Goal: Task Accomplishment & Management: Manage account settings

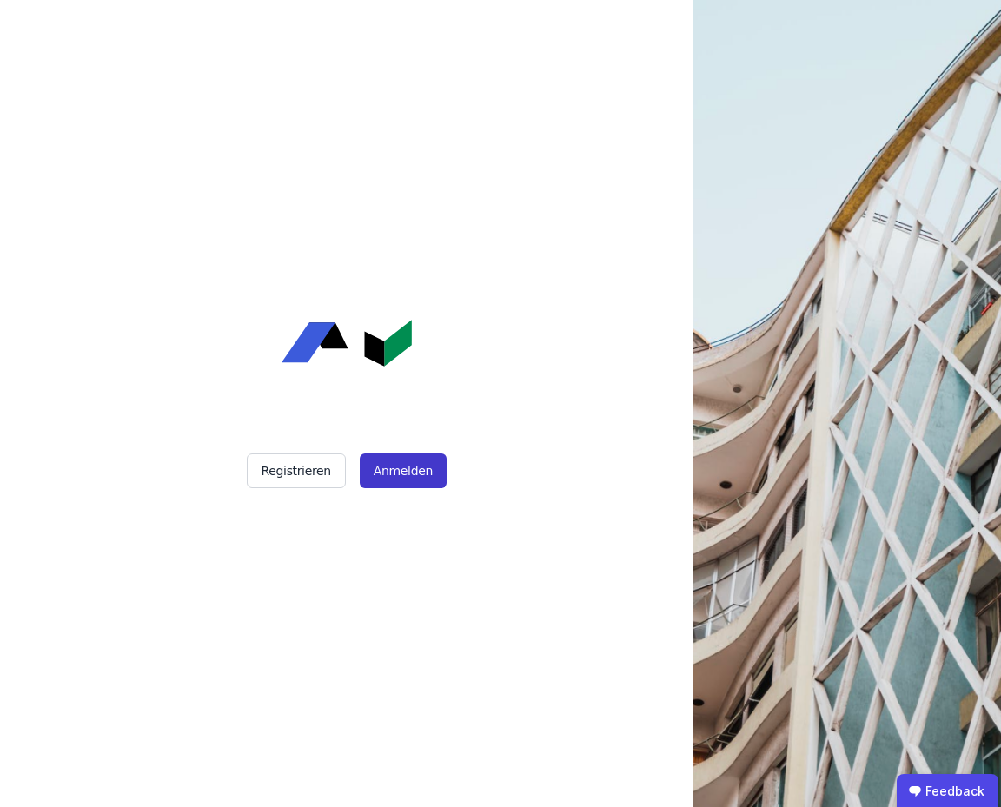
click at [412, 471] on button "Anmelden" at bounding box center [403, 470] width 87 height 35
